Goal: Transaction & Acquisition: Purchase product/service

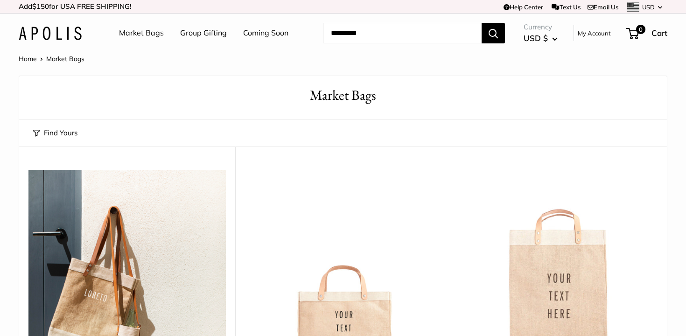
scroll to position [511, 0]
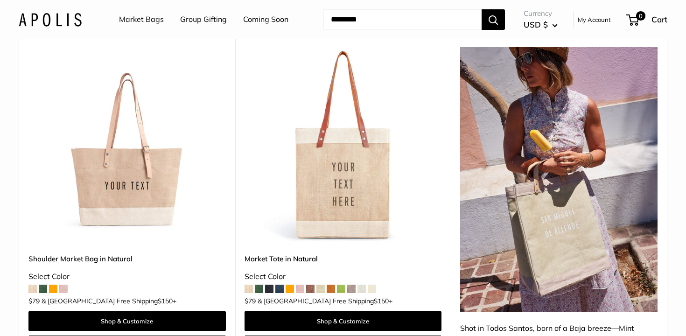
click at [0, 0] on img at bounding box center [0, 0] width 0 height 0
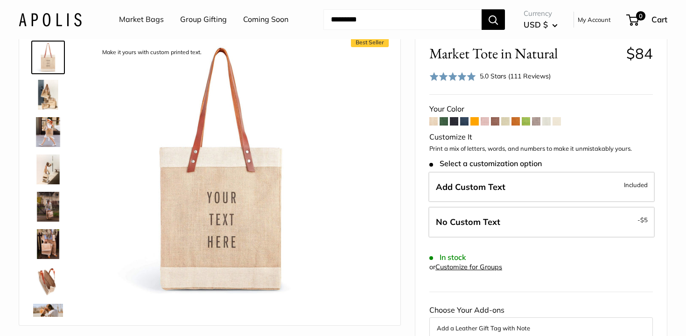
scroll to position [52, 0]
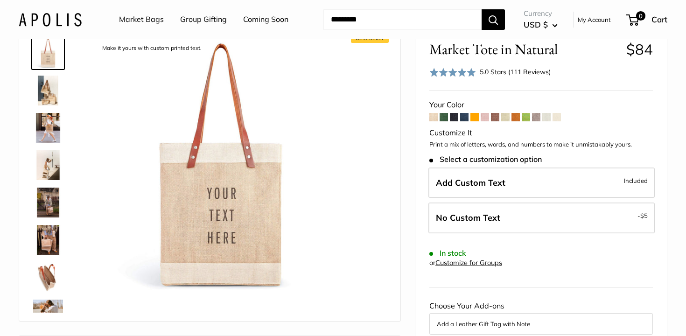
click at [474, 117] on span at bounding box center [475, 117] width 8 height 8
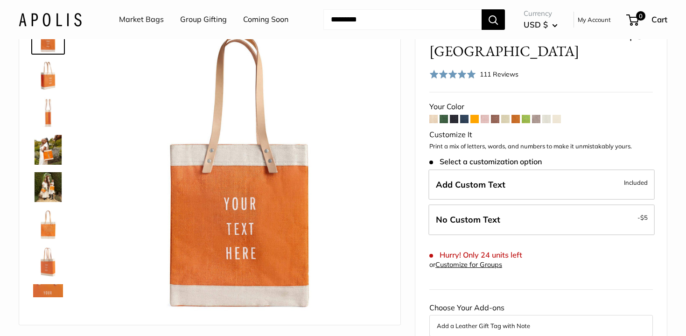
scroll to position [70, 0]
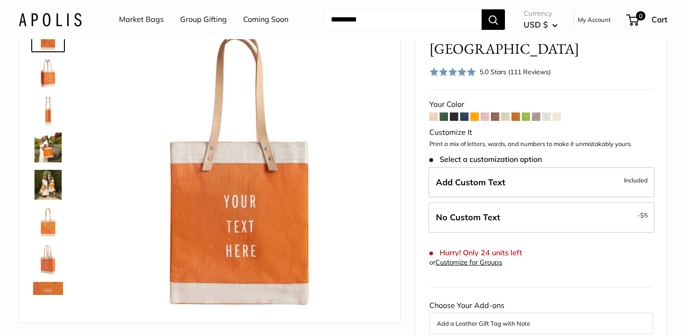
click at [475, 113] on span at bounding box center [475, 117] width 8 height 8
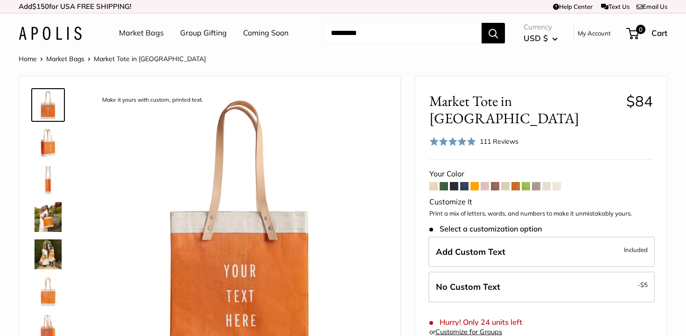
scroll to position [54, 0]
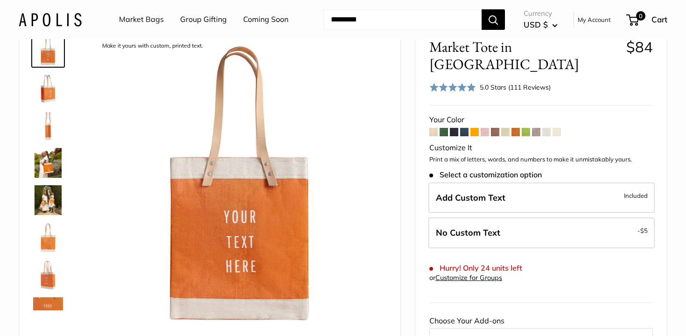
click at [518, 128] on span at bounding box center [516, 132] width 8 height 8
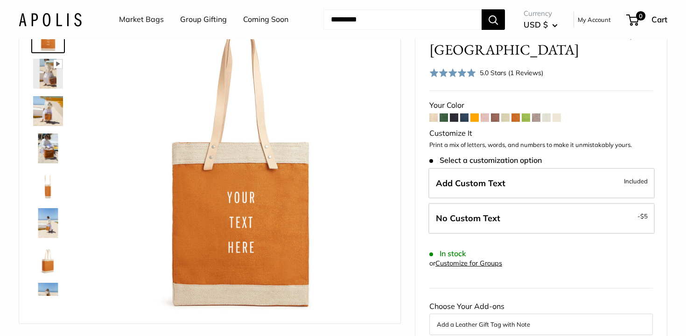
scroll to position [69, 0]
click at [445, 113] on span at bounding box center [444, 117] width 8 height 8
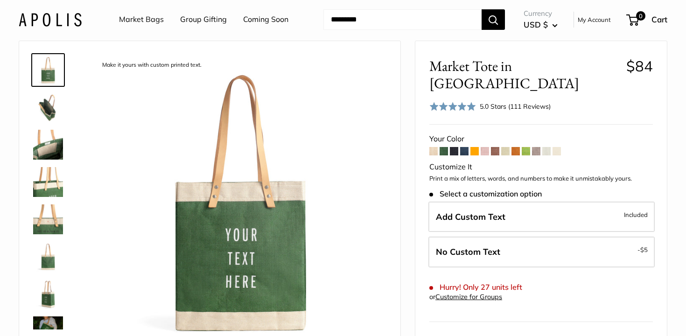
scroll to position [37, 0]
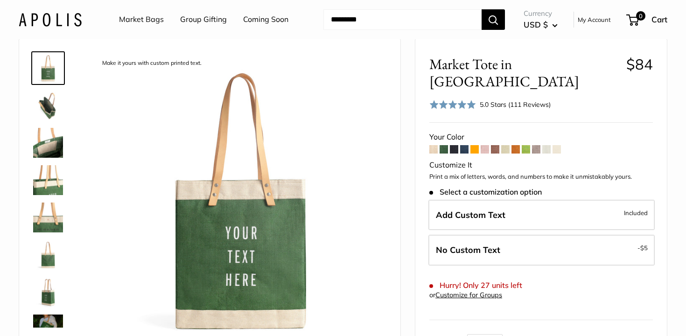
click at [478, 145] on span at bounding box center [475, 149] width 8 height 8
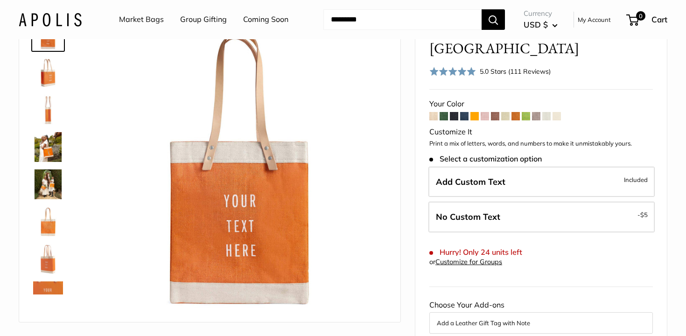
scroll to position [62, 0]
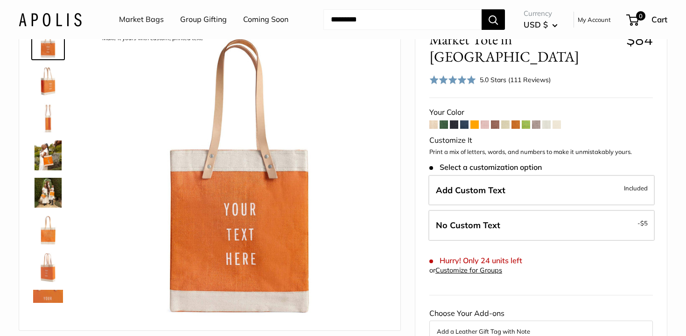
click at [36, 158] on img at bounding box center [48, 156] width 30 height 30
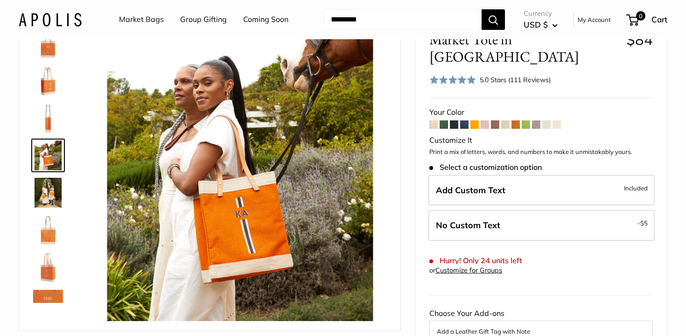
click at [48, 190] on img at bounding box center [48, 193] width 30 height 30
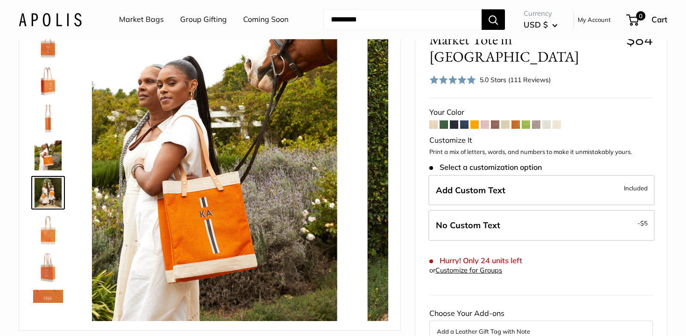
scroll to position [29, 0]
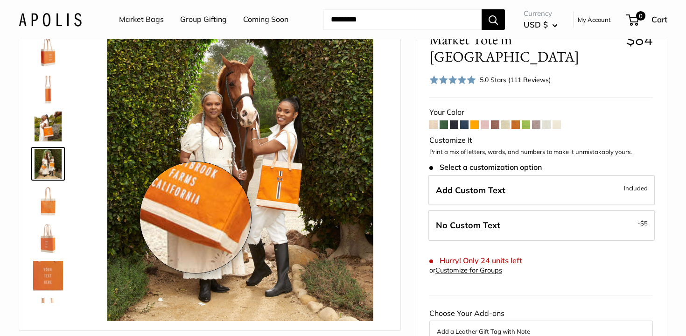
click at [196, 218] on img at bounding box center [240, 174] width 293 height 293
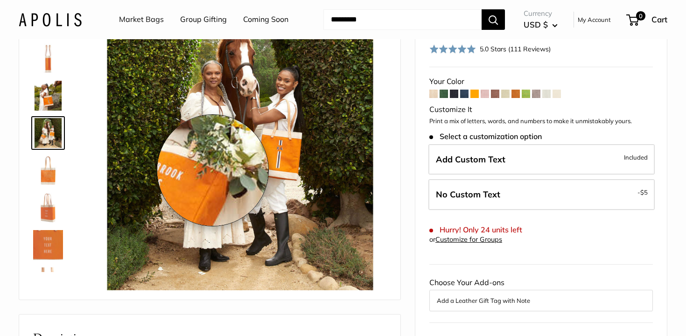
click at [211, 170] on img at bounding box center [240, 144] width 293 height 293
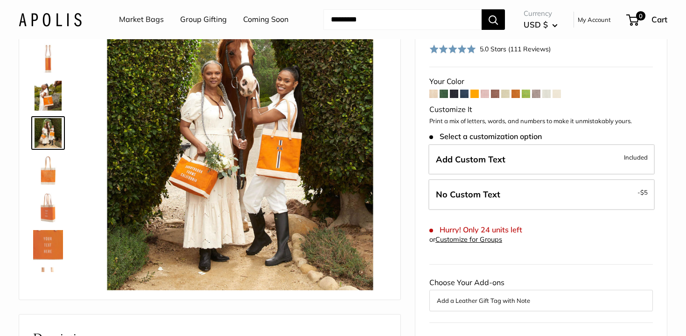
click at [39, 216] on img at bounding box center [48, 208] width 30 height 30
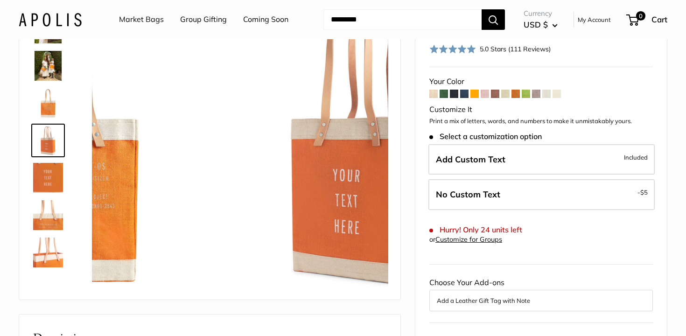
scroll to position [104, 0]
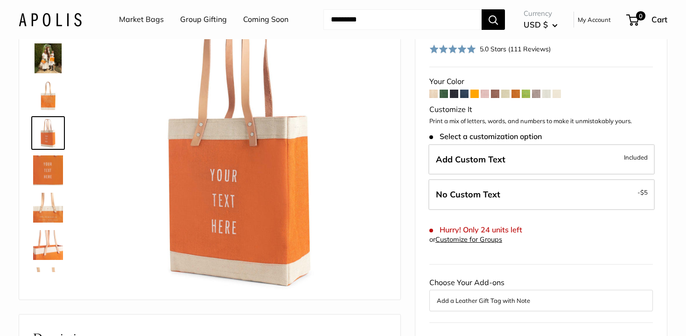
click at [47, 106] on img at bounding box center [48, 96] width 30 height 30
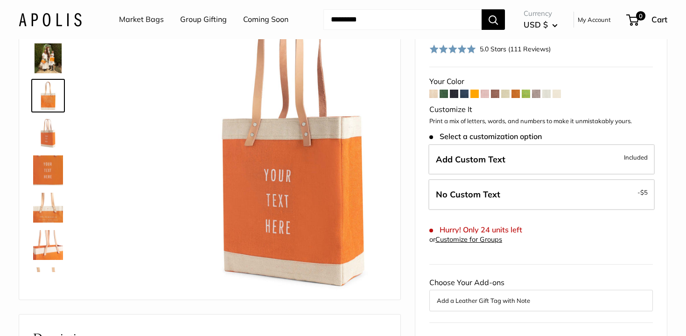
scroll to position [66, 0]
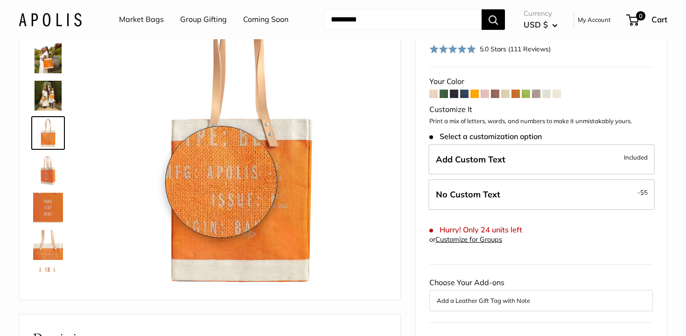
click at [221, 182] on img at bounding box center [240, 144] width 293 height 293
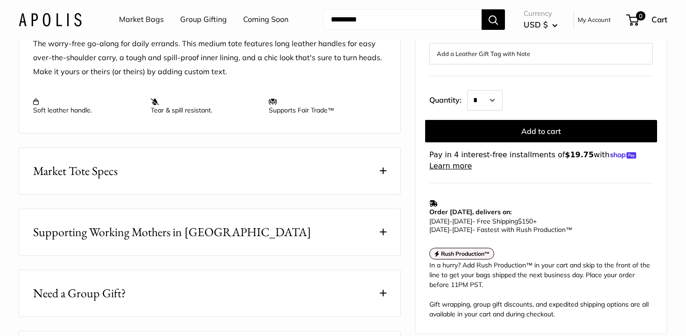
scroll to position [414, 0]
click at [313, 194] on button "Market Tote Specs" at bounding box center [209, 171] width 381 height 46
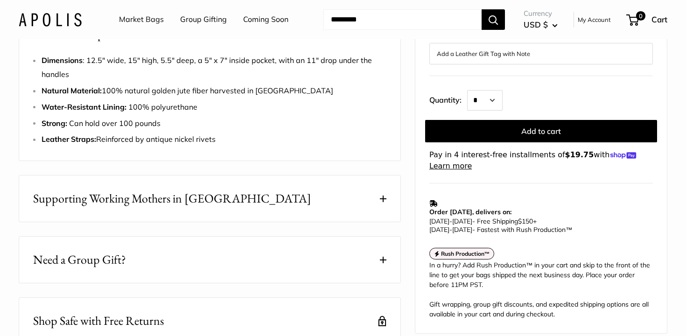
scroll to position [558, 0]
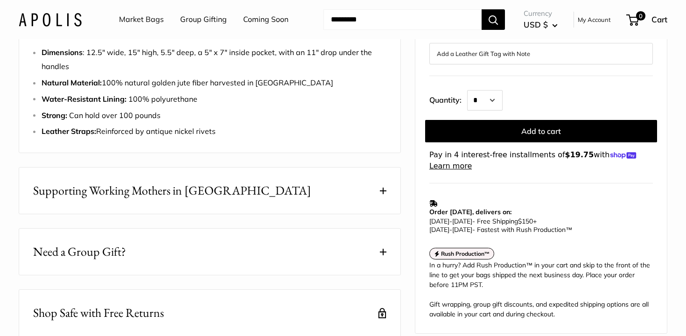
click at [305, 206] on button "Supporting Working Mothers in [GEOGRAPHIC_DATA]" at bounding box center [209, 191] width 381 height 46
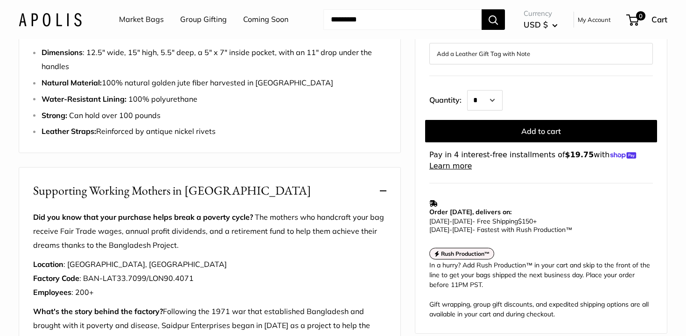
click at [305, 206] on button "Supporting Working Mothers in [GEOGRAPHIC_DATA]" at bounding box center [209, 191] width 381 height 46
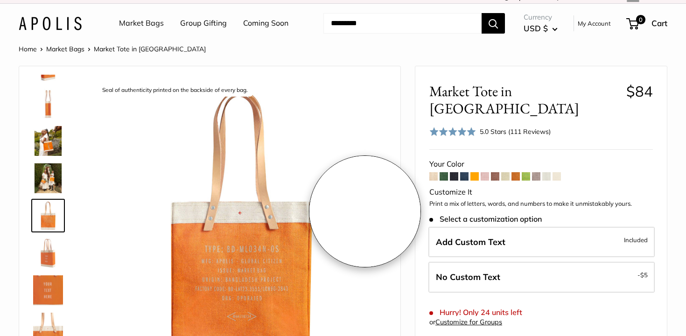
scroll to position [52, 0]
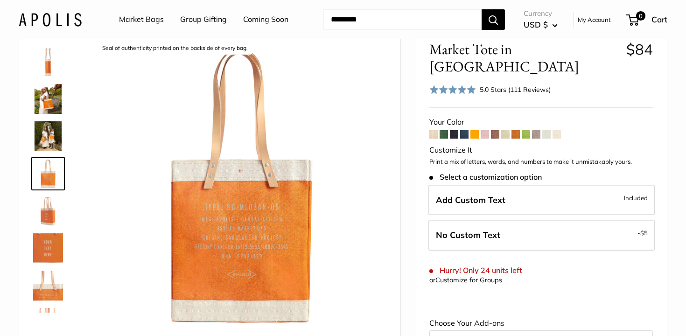
click at [48, 127] on img at bounding box center [48, 136] width 30 height 30
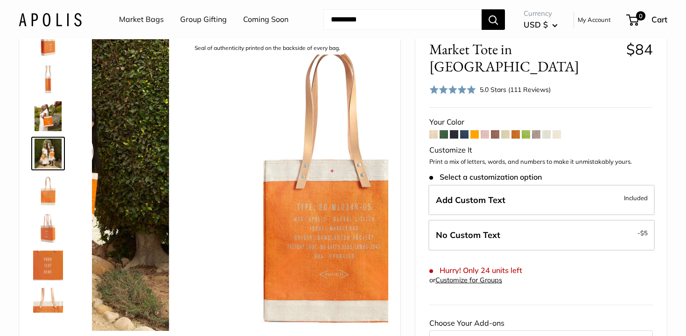
scroll to position [29, 0]
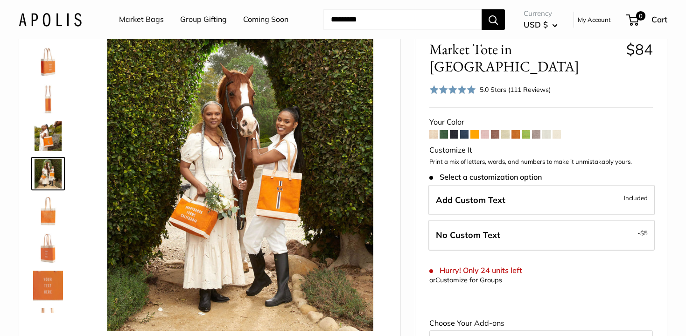
click at [54, 100] on img at bounding box center [48, 99] width 30 height 30
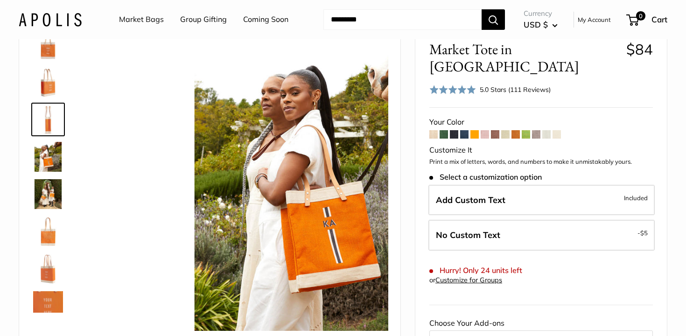
scroll to position [0, 0]
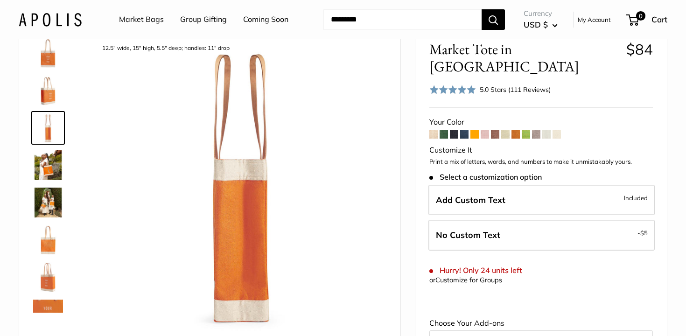
click at [49, 98] on img at bounding box center [48, 91] width 30 height 30
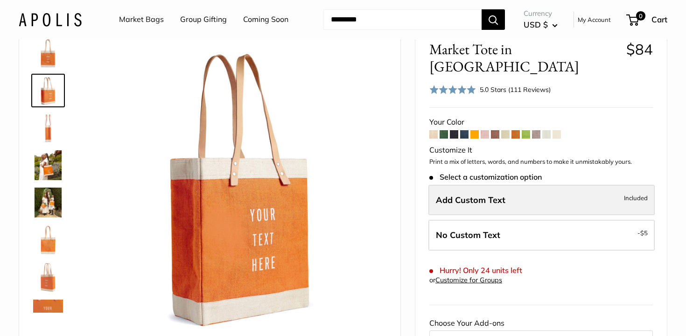
click at [484, 188] on label "Add Custom Text Included" at bounding box center [542, 200] width 226 height 31
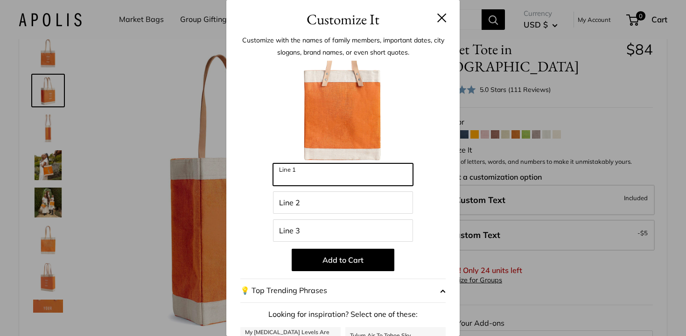
click at [330, 182] on input "Line 1" at bounding box center [343, 174] width 140 height 22
type input "***"
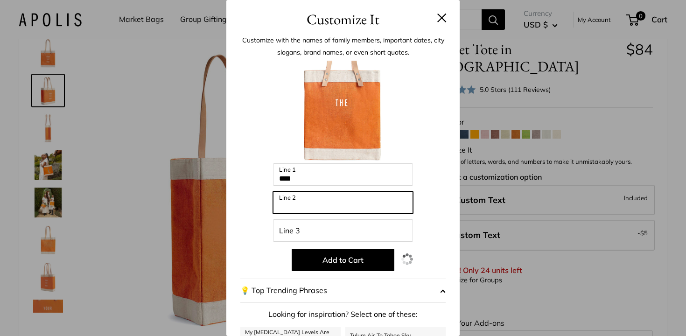
click at [328, 211] on input "Line 2" at bounding box center [343, 202] width 140 height 22
type input "*"
type input "**********"
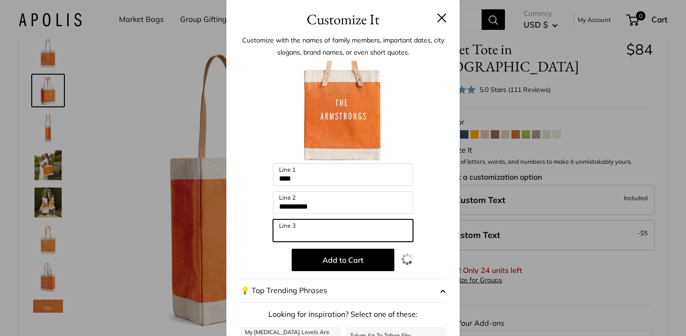
click at [337, 240] on input "Line 3" at bounding box center [343, 230] width 140 height 22
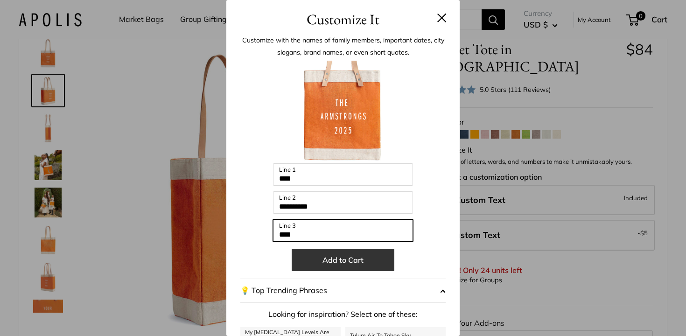
type input "****"
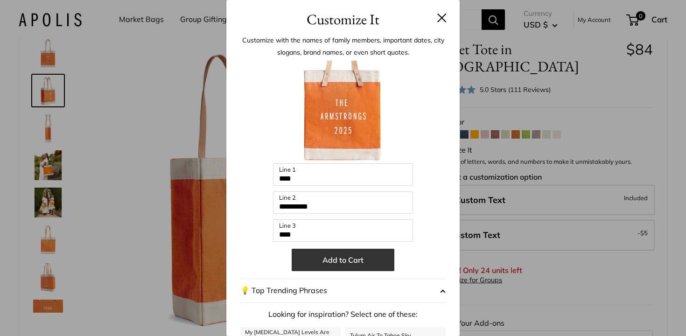
click at [380, 249] on button "Add to Cart" at bounding box center [343, 260] width 103 height 22
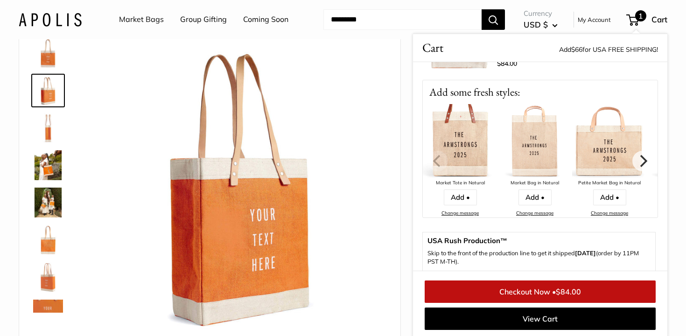
scroll to position [52, 0]
click at [663, 20] on span "Cart" at bounding box center [660, 19] width 16 height 10
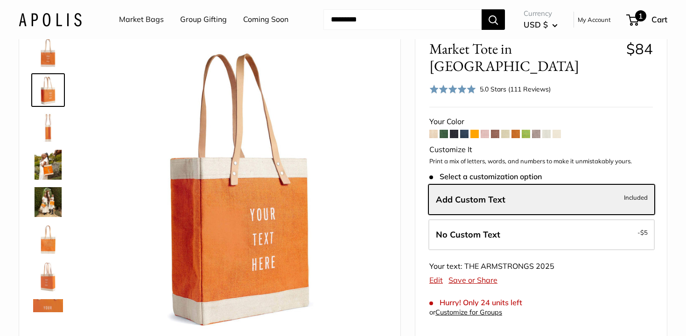
click at [639, 18] on span "1" at bounding box center [640, 15] width 11 height 11
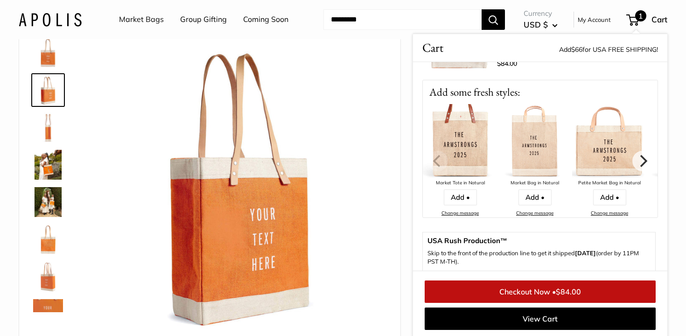
click at [639, 18] on span "1" at bounding box center [640, 15] width 11 height 11
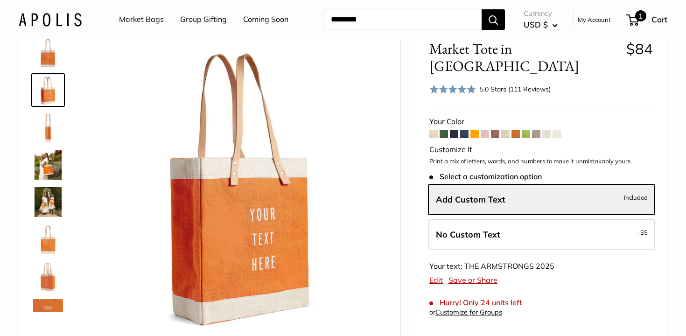
click at [640, 24] on div "1 Cart" at bounding box center [647, 19] width 40 height 15
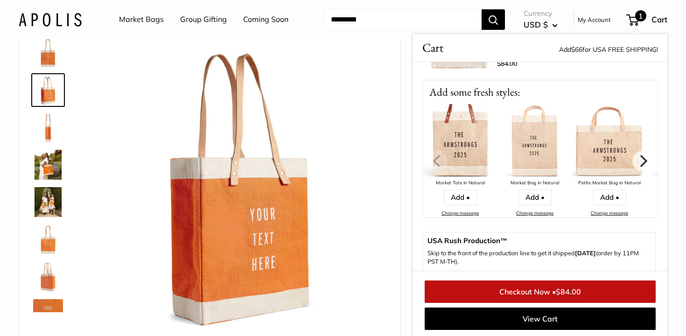
click at [579, 288] on span "$84.00" at bounding box center [568, 291] width 25 height 9
